Goal: Task Accomplishment & Management: Manage account settings

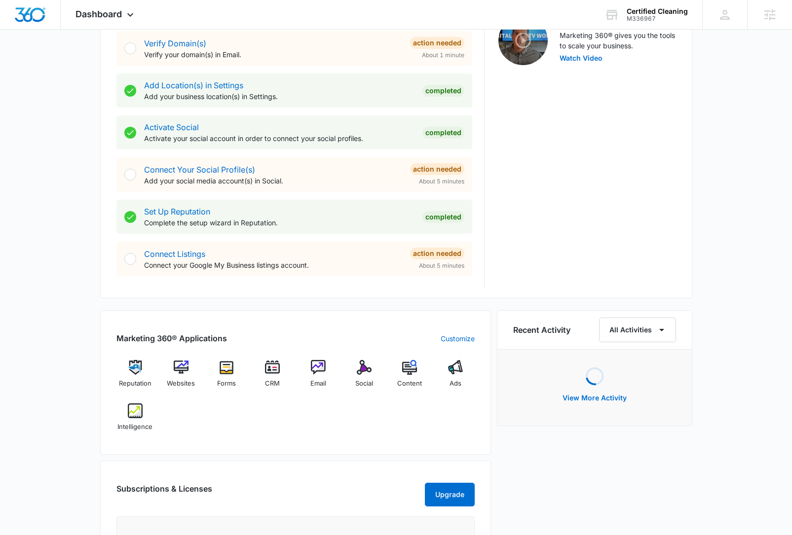
scroll to position [336, 0]
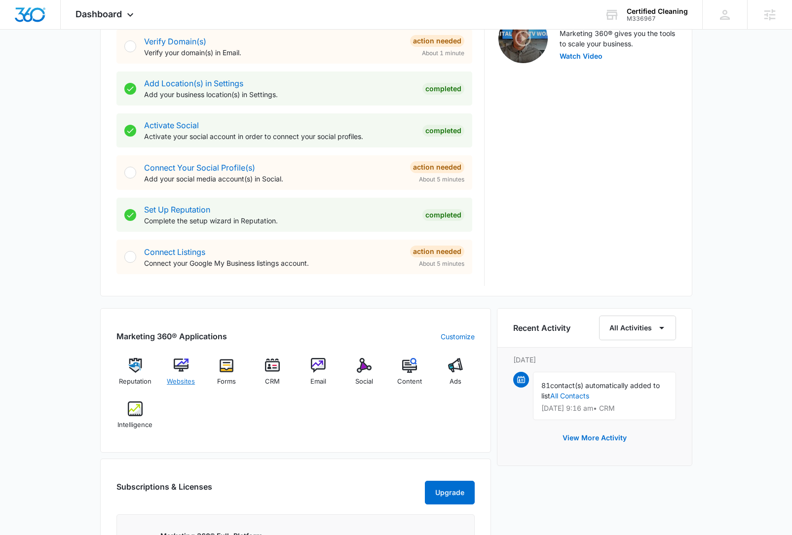
click at [189, 368] on div "Websites" at bounding box center [181, 376] width 38 height 36
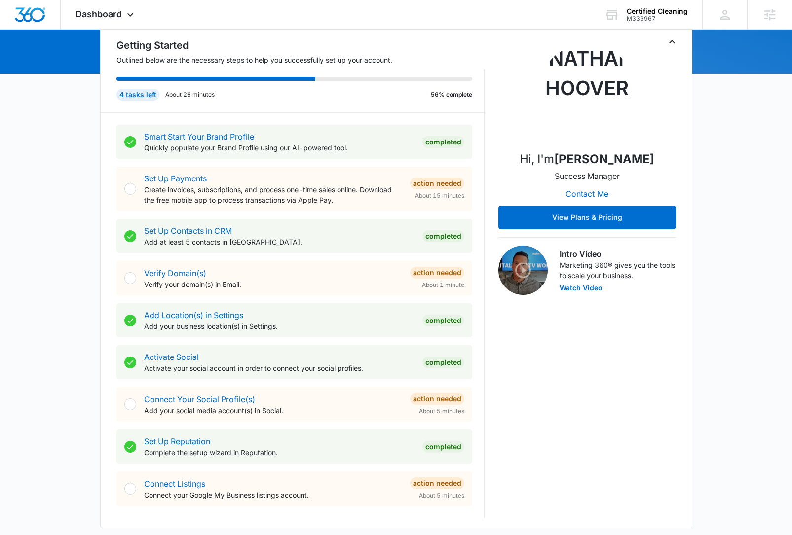
scroll to position [275, 0]
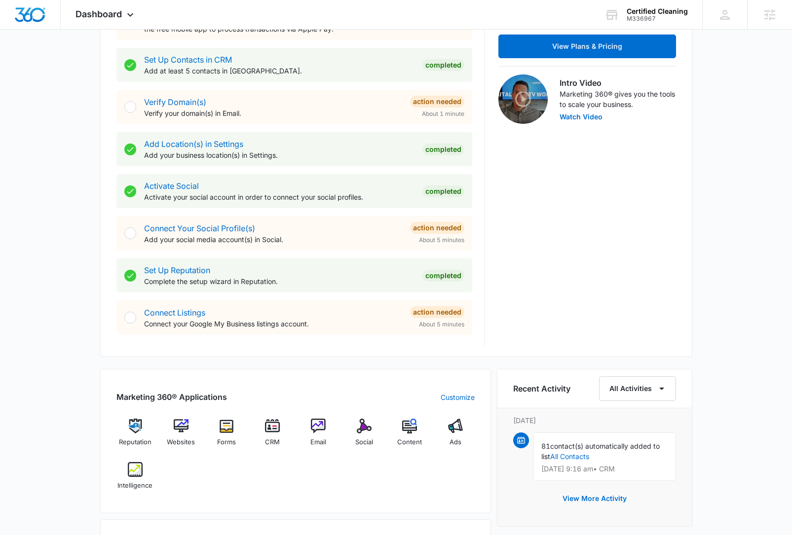
drag, startPoint x: 766, startPoint y: 95, endPoint x: 751, endPoint y: 55, distance: 42.6
click at [766, 91] on div "[DATE] is [DATE] Good morning, [PERSON_NAME]! Contacts You have 81 contacts Get…" at bounding box center [396, 300] width 792 height 1066
click at [275, 434] on div "CRM" at bounding box center [273, 436] width 38 height 35
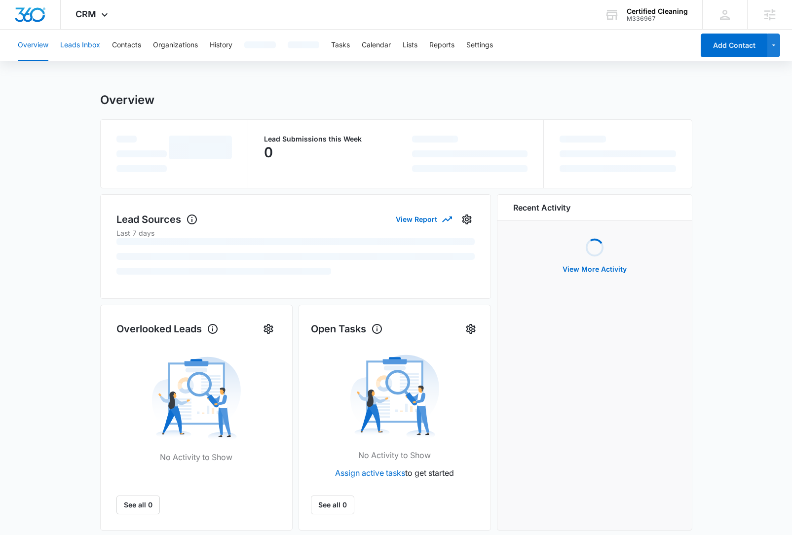
click at [97, 52] on button "Leads Inbox" at bounding box center [80, 46] width 40 height 32
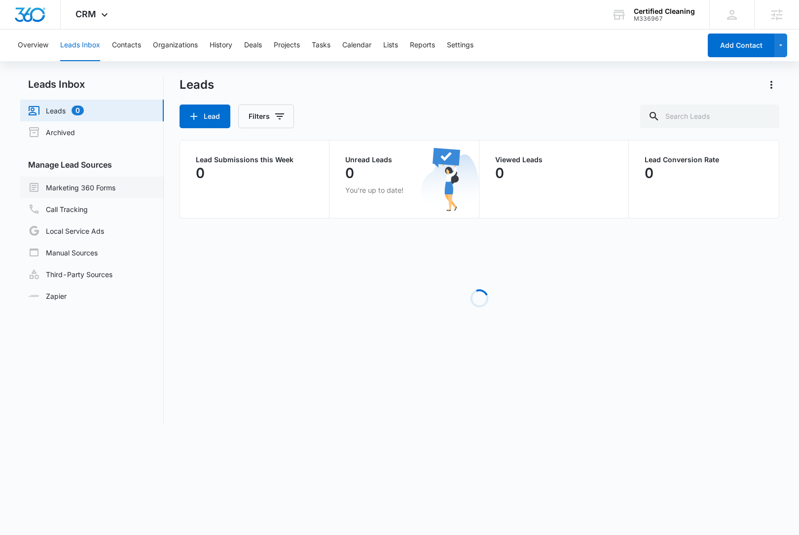
click at [115, 187] on link "Marketing 360 Forms" at bounding box center [71, 188] width 87 height 12
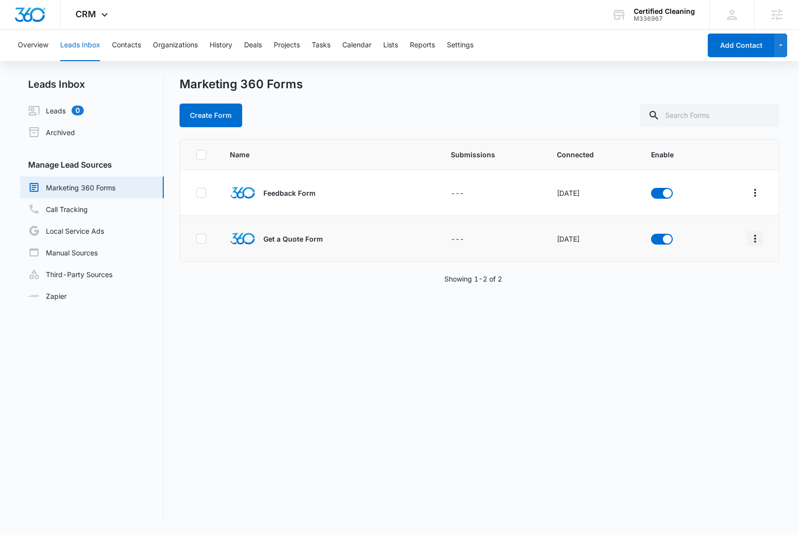
click at [750, 243] on icon "Overflow Menu" at bounding box center [756, 239] width 12 height 12
click at [723, 293] on div "Field Mapping" at bounding box center [704, 296] width 56 height 7
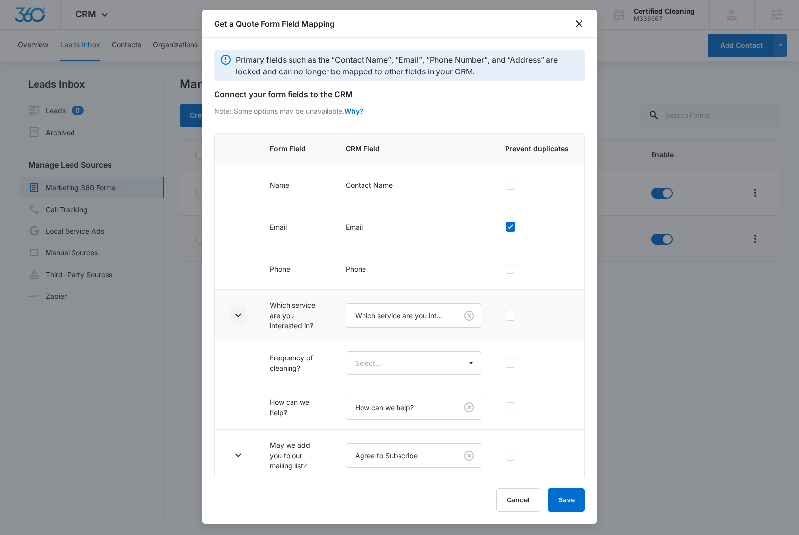
click at [242, 314] on icon "button" at bounding box center [238, 315] width 12 height 12
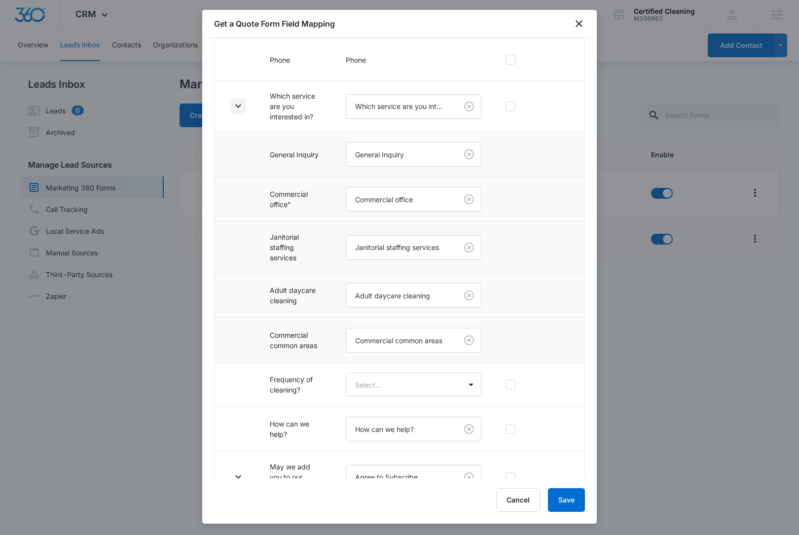
scroll to position [234, 0]
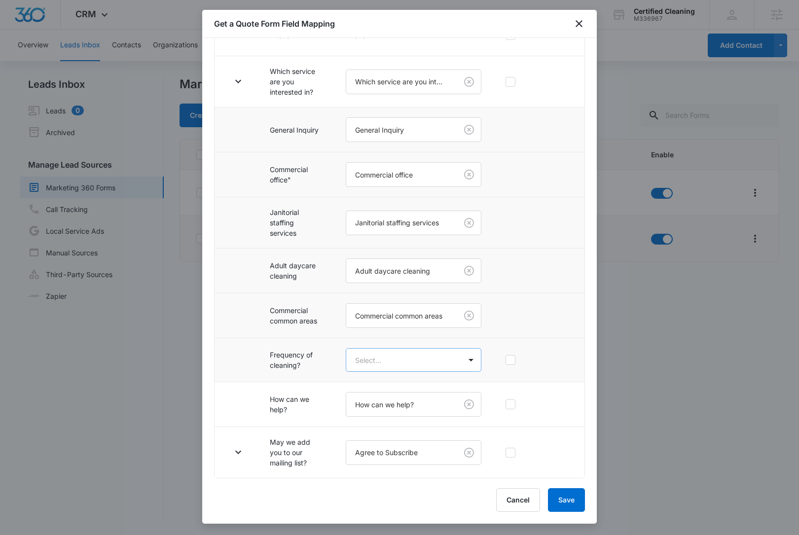
click at [417, 362] on body "CRM Apps Reputation Websites Forms CRM Email Social Content Ads Intelligence Fi…" at bounding box center [399, 267] width 799 height 535
click at [423, 397] on p "Frequency of cleaning?" at bounding box center [396, 395] width 76 height 10
click at [236, 362] on icon "button" at bounding box center [238, 360] width 12 height 12
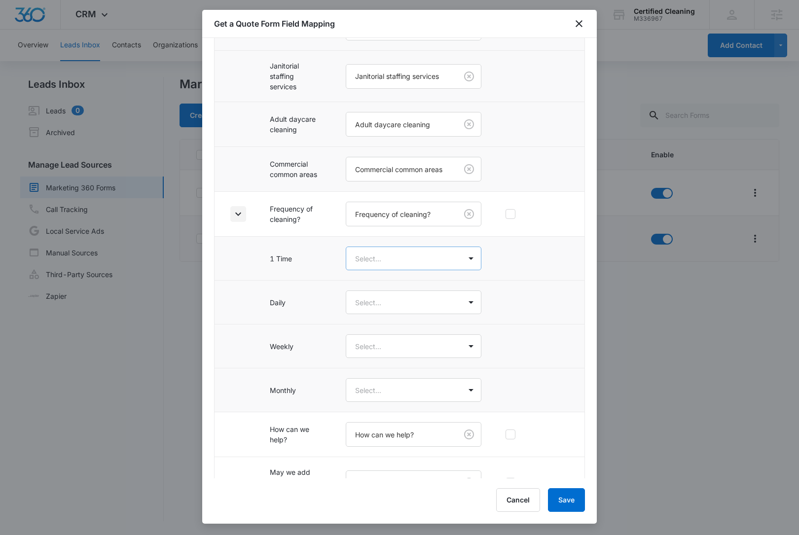
scroll to position [381, 0]
click at [384, 255] on body "CRM Apps Reputation Websites Forms CRM Email Social Content Ads Intelligence Fi…" at bounding box center [399, 267] width 799 height 535
click at [389, 290] on div "1 Time" at bounding box center [410, 293] width 104 height 10
click at [384, 303] on body "CRM Apps Reputation Websites Forms CRM Email Social Content Ads Intelligence Fi…" at bounding box center [399, 267] width 799 height 535
click at [390, 358] on div "Daily" at bounding box center [410, 356] width 104 height 10
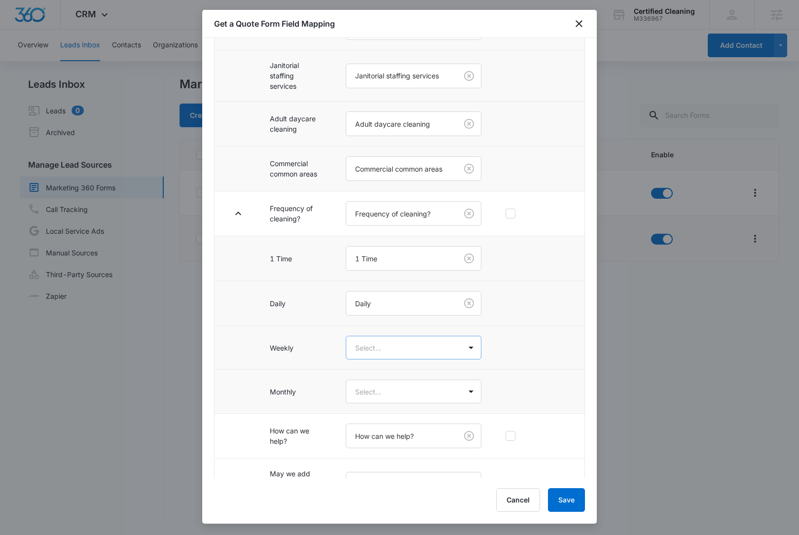
click at [391, 355] on body "CRM Apps Reputation Websites Forms CRM Email Social Content Ads Intelligence Fi…" at bounding box center [399, 267] width 799 height 535
click at [395, 417] on div "Weekly" at bounding box center [410, 419] width 104 height 10
click at [395, 395] on body "CRM Apps Reputation Websites Forms CRM Email Social Content Ads Intelligence Fi…" at bounding box center [399, 267] width 799 height 535
click at [392, 477] on div "Monthly" at bounding box center [410, 482] width 104 height 10
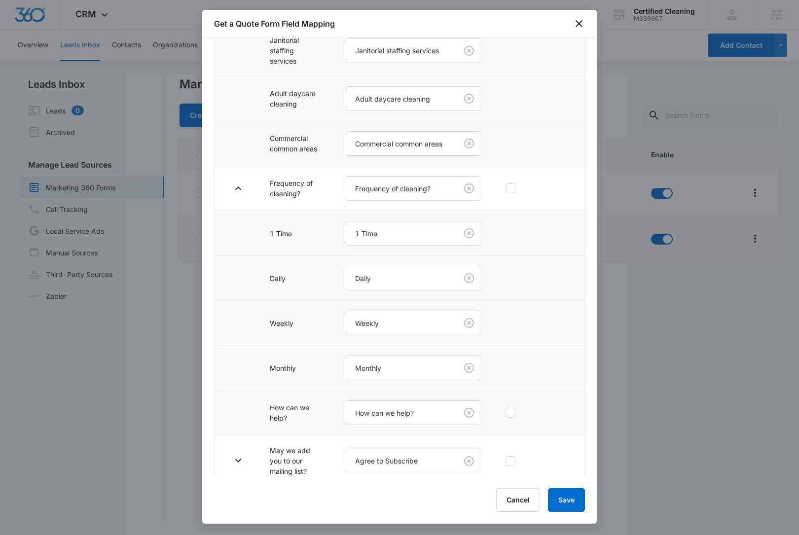
scroll to position [415, 0]
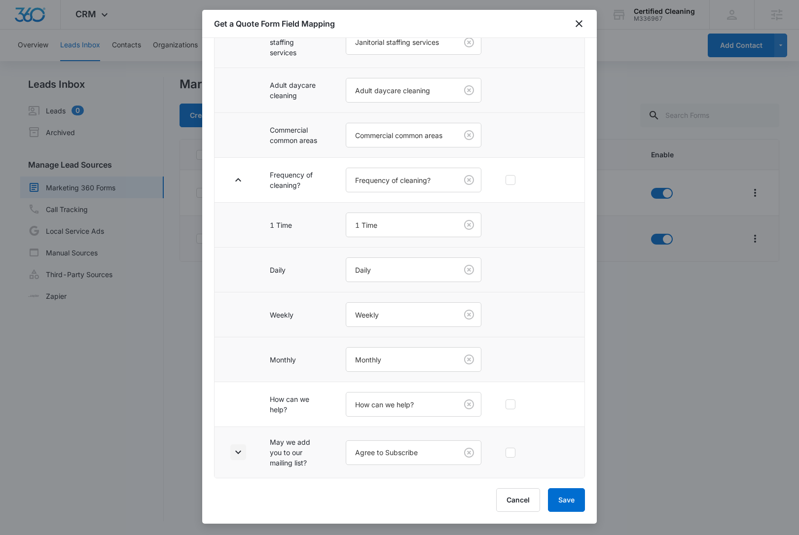
click at [239, 453] on icon "button" at bounding box center [238, 452] width 6 height 3
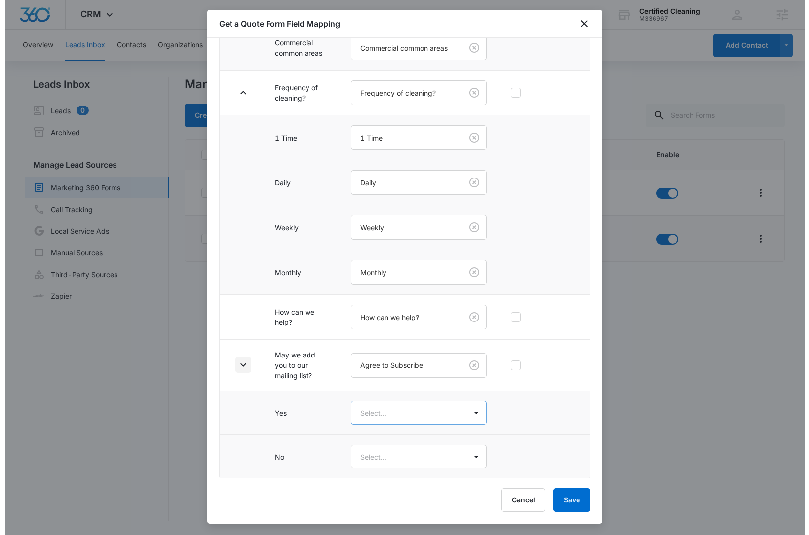
scroll to position [502, 0]
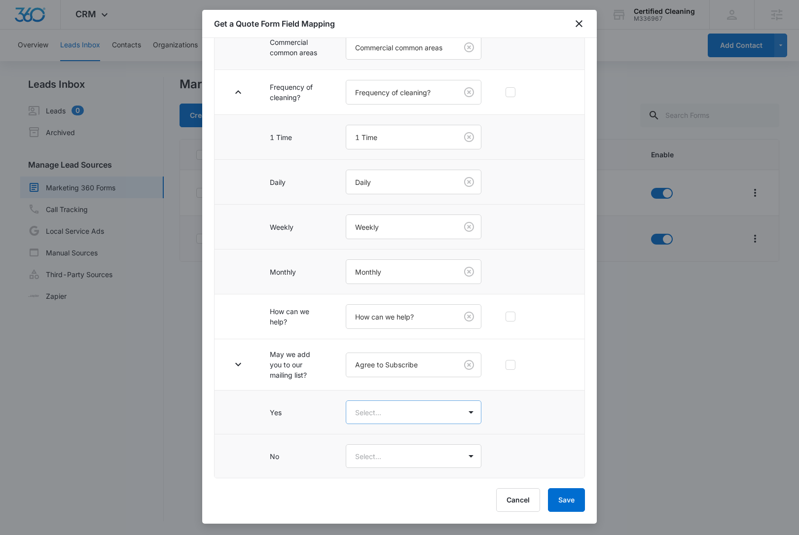
click at [359, 417] on body "CRM Apps Reputation Websites Forms CRM Email Social Content Ads Intelligence Fi…" at bounding box center [399, 267] width 799 height 535
click at [370, 442] on div "Yes" at bounding box center [410, 447] width 104 height 10
click at [376, 463] on body "CRM Apps Reputation Websites Forms CRM Email Social Content Ads Intelligence Fi…" at bounding box center [399, 267] width 799 height 535
click at [389, 501] on div "No" at bounding box center [411, 510] width 130 height 18
click at [568, 502] on button "Save" at bounding box center [566, 501] width 37 height 24
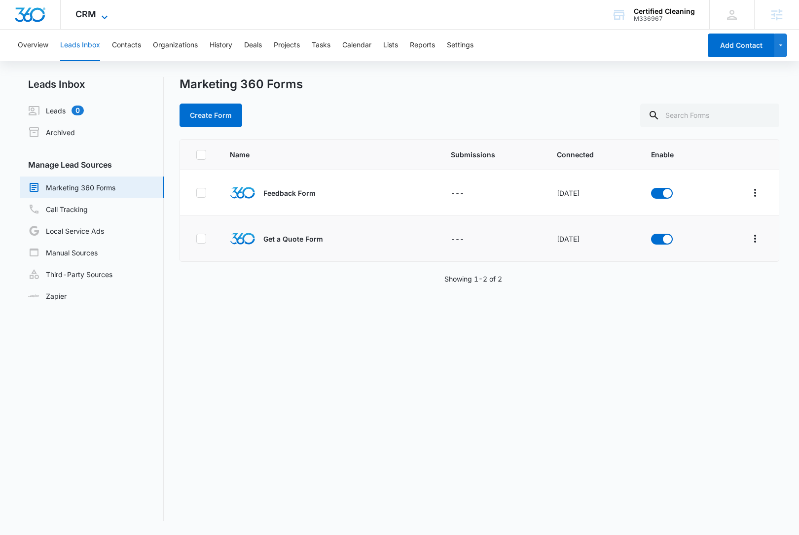
click at [95, 15] on span "CRM" at bounding box center [86, 14] width 21 height 10
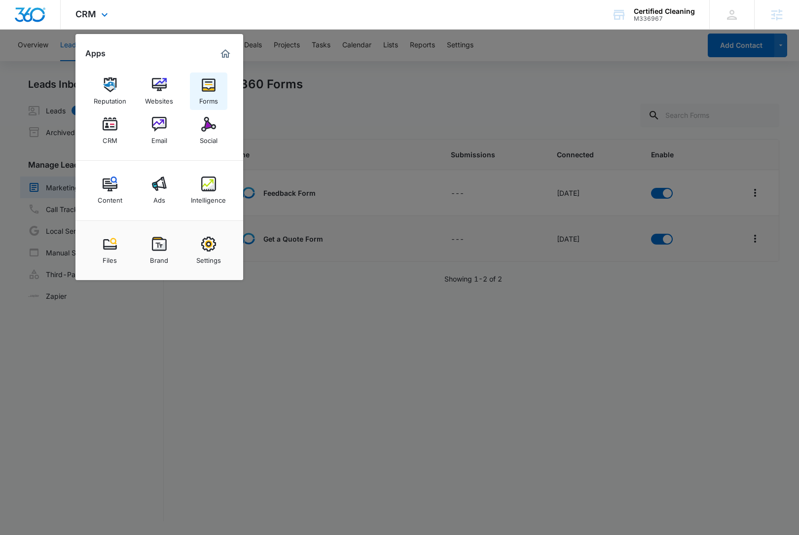
click at [211, 91] on img at bounding box center [208, 84] width 15 height 15
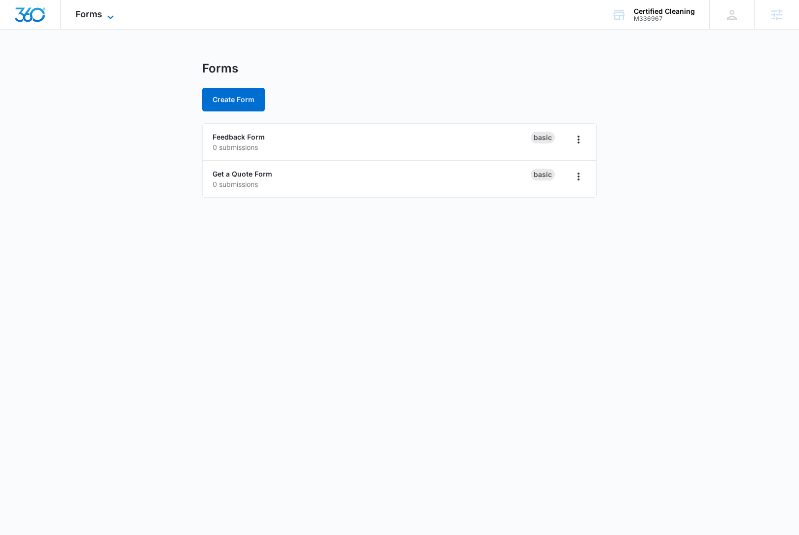
click at [90, 10] on span "Forms" at bounding box center [89, 14] width 27 height 10
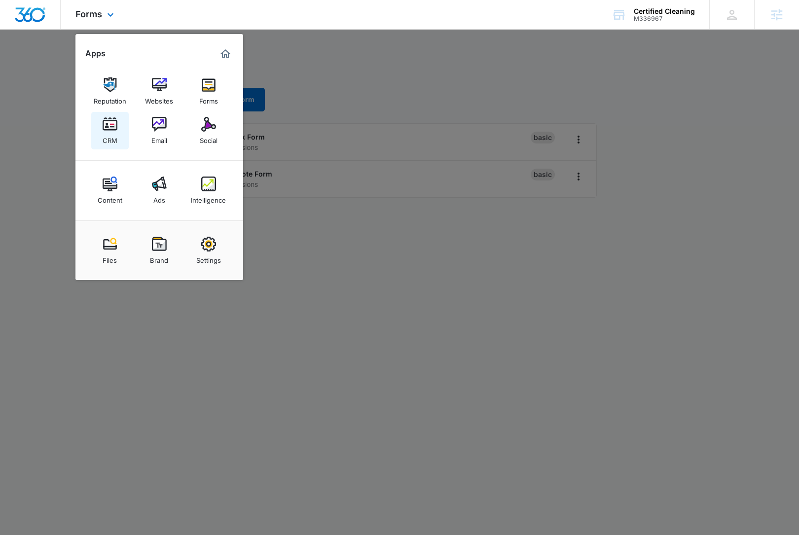
click at [99, 135] on link "CRM" at bounding box center [110, 131] width 38 height 38
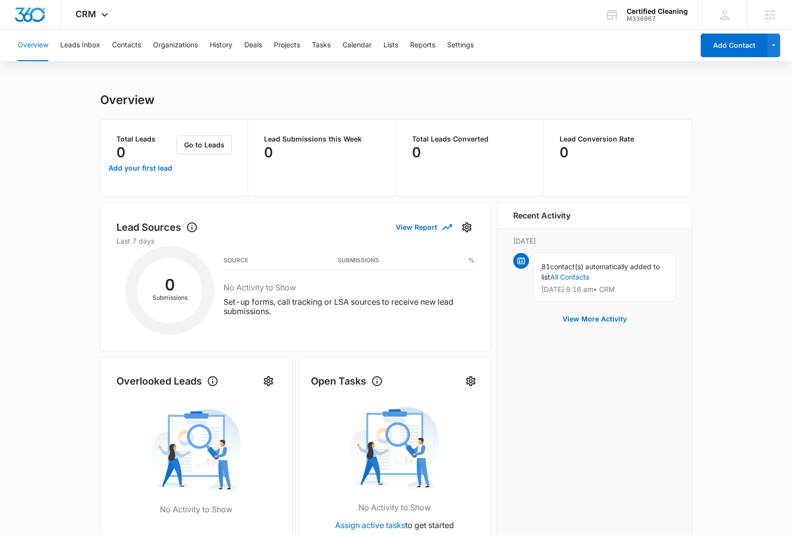
click at [382, 41] on div "Overview Leads Inbox Contacts Organizations History Deals Projects Tasks Calend…" at bounding box center [353, 46] width 682 height 32
click at [391, 41] on button "Lists" at bounding box center [390, 46] width 15 height 32
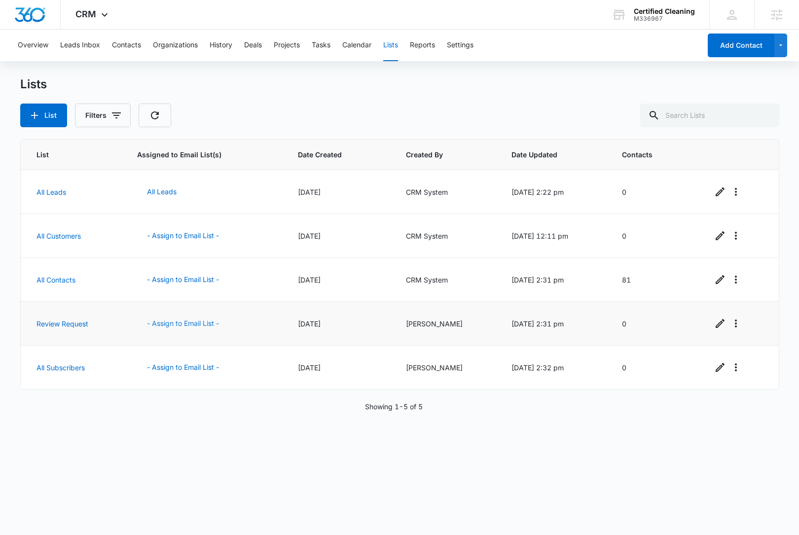
click at [186, 322] on button "- Assign to Email List -" at bounding box center [183, 324] width 92 height 24
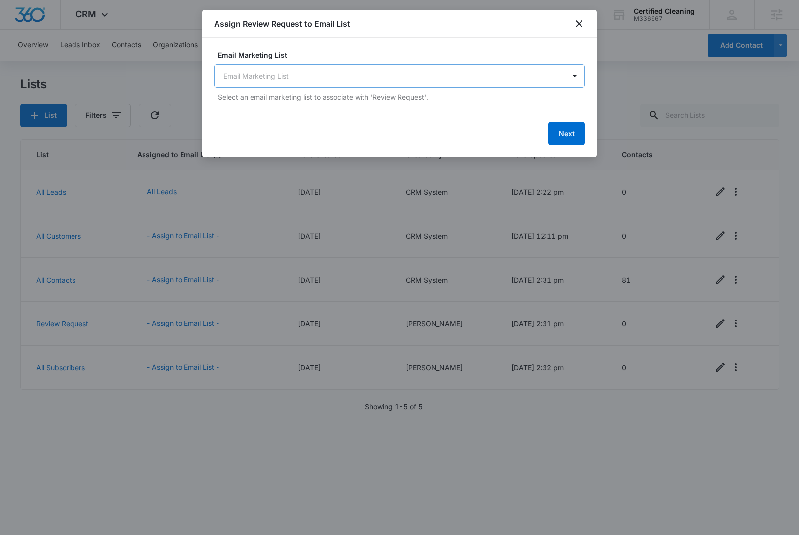
click at [344, 77] on body "CRM Apps Reputation Websites Forms CRM Email Social Content Ads Intelligence Fi…" at bounding box center [399, 267] width 799 height 535
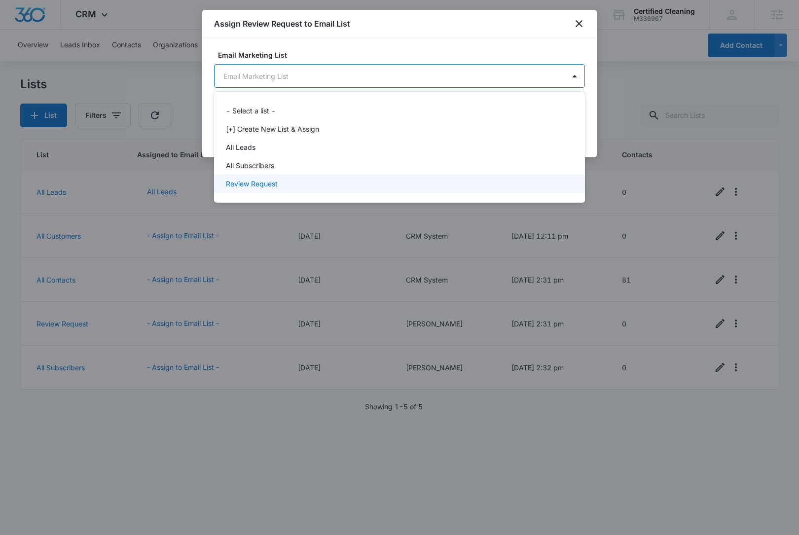
click at [308, 185] on div "Review Request" at bounding box center [398, 184] width 345 height 10
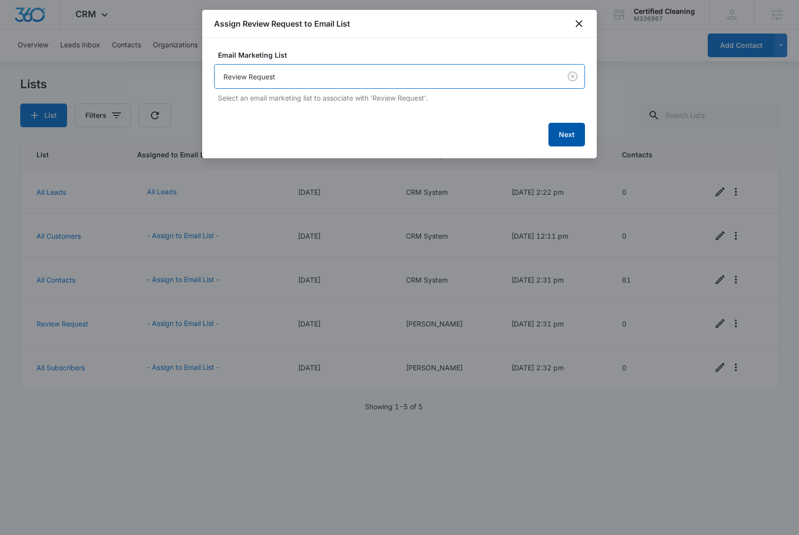
click at [566, 140] on button "Next" at bounding box center [567, 135] width 37 height 24
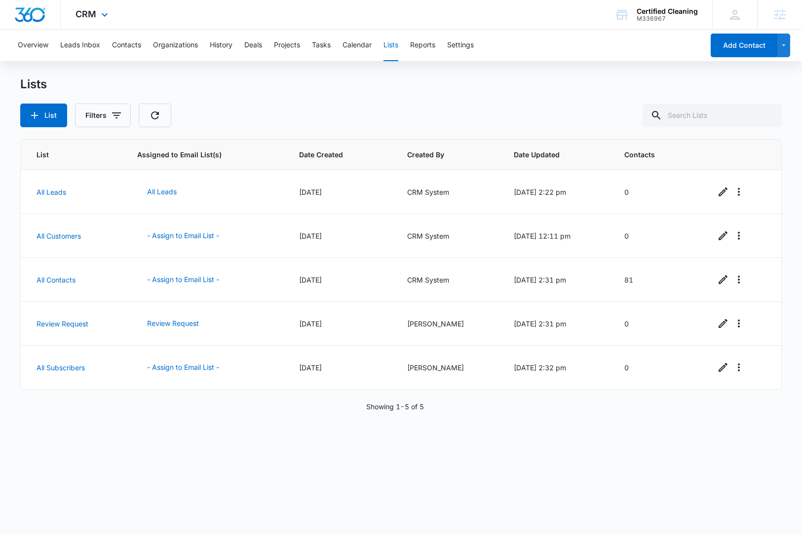
click at [24, 20] on img "Dashboard" at bounding box center [30, 14] width 32 height 15
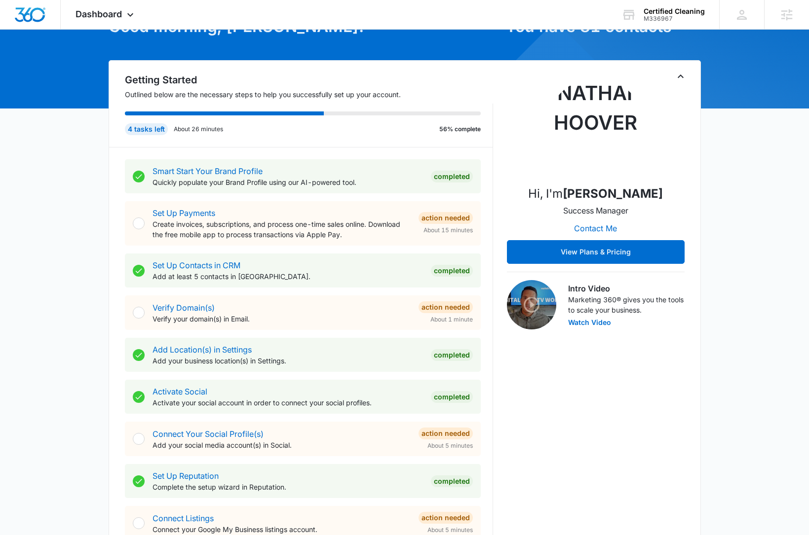
scroll to position [72, 0]
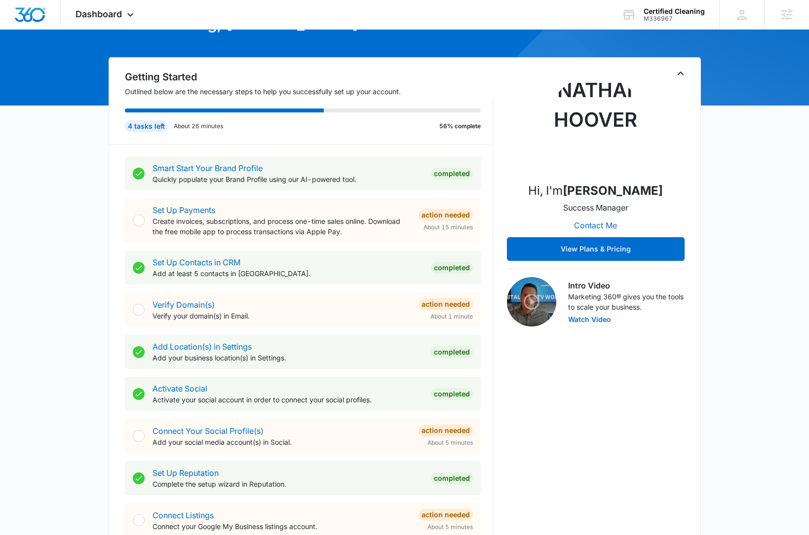
click at [101, 353] on div "[DATE] is [DATE] Good morning, [PERSON_NAME]! Contacts You have 81 contacts Get…" at bounding box center [404, 503] width 809 height 1066
click at [94, 377] on div "[DATE] is [DATE] Good morning, [PERSON_NAME]! Contacts You have 81 contacts Get…" at bounding box center [404, 503] width 809 height 1066
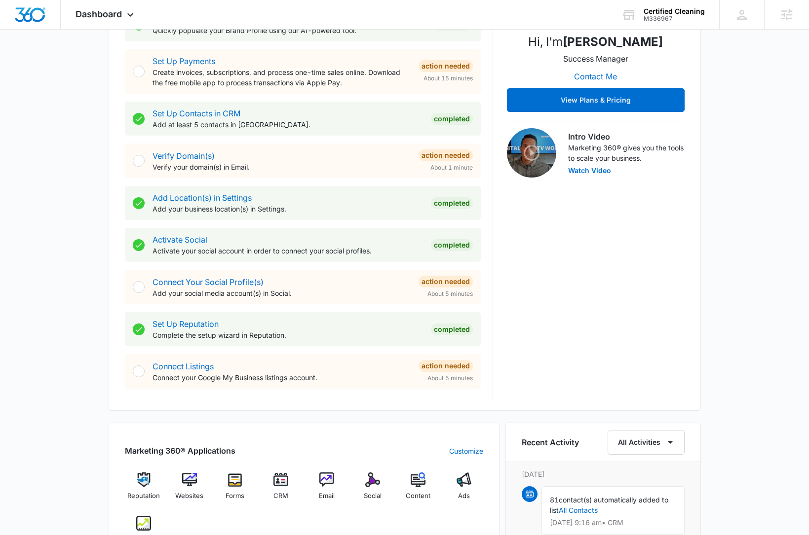
scroll to position [262, 0]
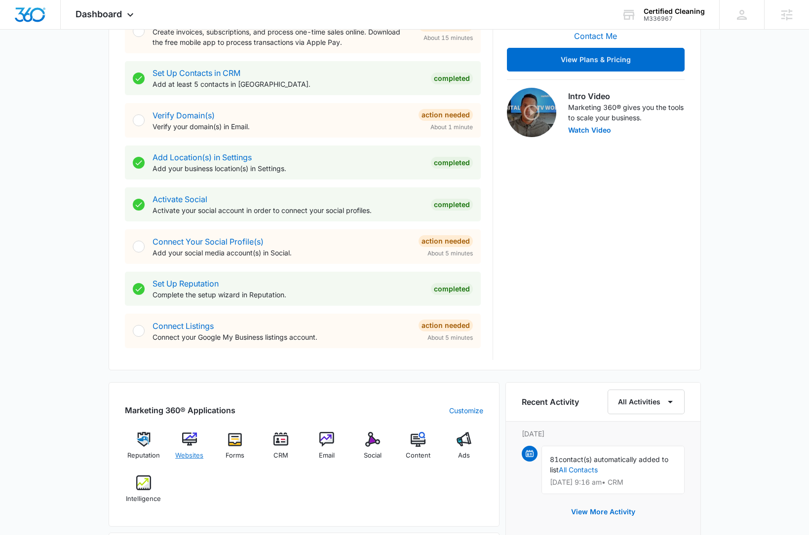
click at [183, 443] on img at bounding box center [189, 439] width 15 height 15
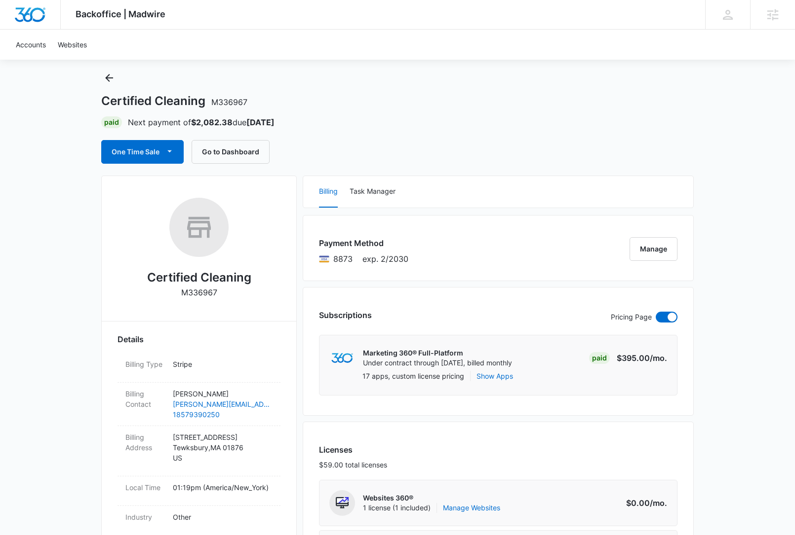
scroll to position [176, 0]
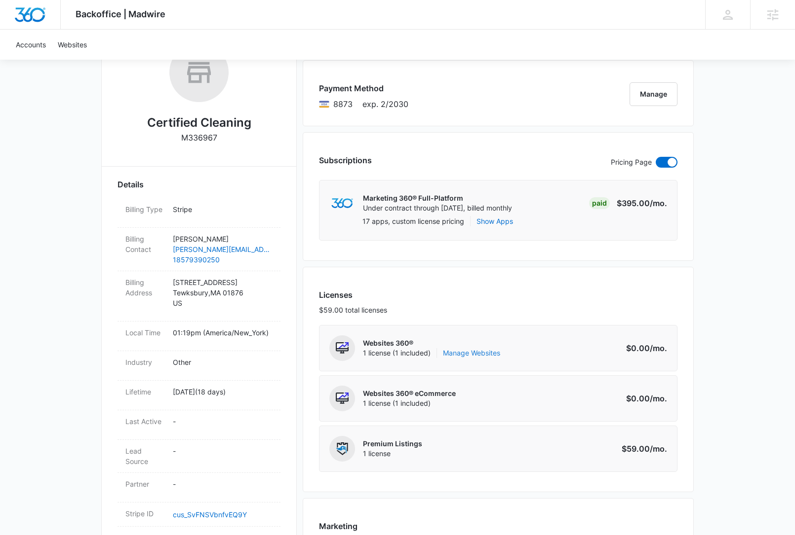
click at [467, 354] on link "Manage Websites" at bounding box center [471, 353] width 57 height 10
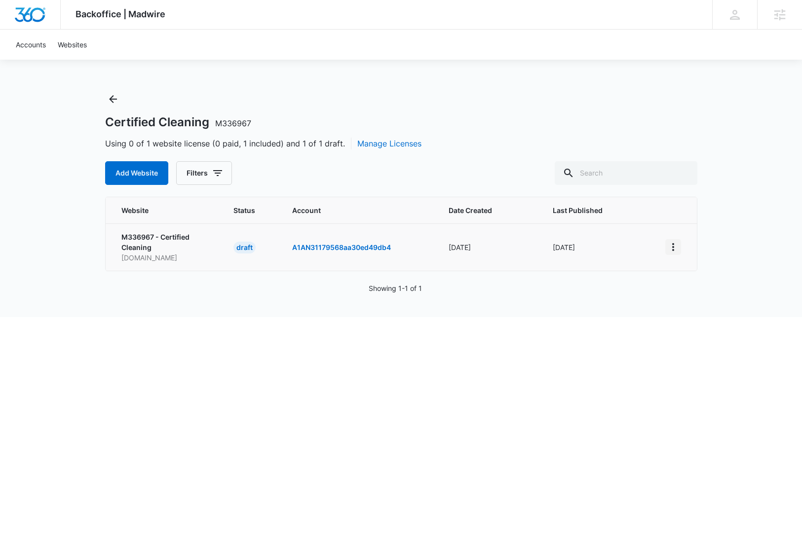
click at [671, 247] on icon "View More" at bounding box center [673, 247] width 12 height 12
click at [721, 318] on div "Activate Draft" at bounding box center [707, 319] width 59 height 7
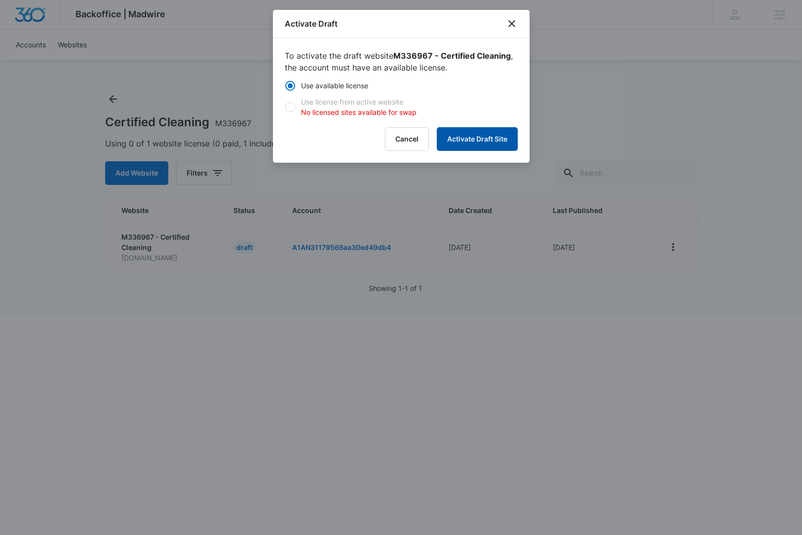
click at [485, 137] on button "Activate Draft Site" at bounding box center [477, 139] width 81 height 24
